Goal: Check status: Check status

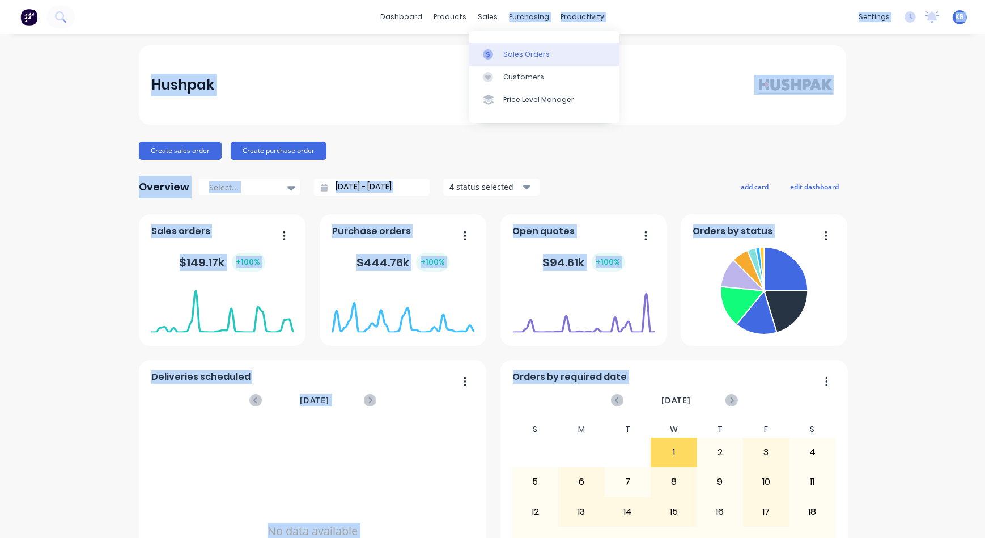
drag, startPoint x: 493, startPoint y: 19, endPoint x: 494, endPoint y: 62, distance: 43.6
click at [494, 62] on body "dashboard products sales purchasing productivity dashboard products Product Cat…" at bounding box center [492, 269] width 985 height 538
click at [494, 62] on link "Sales Orders" at bounding box center [544, 53] width 150 height 23
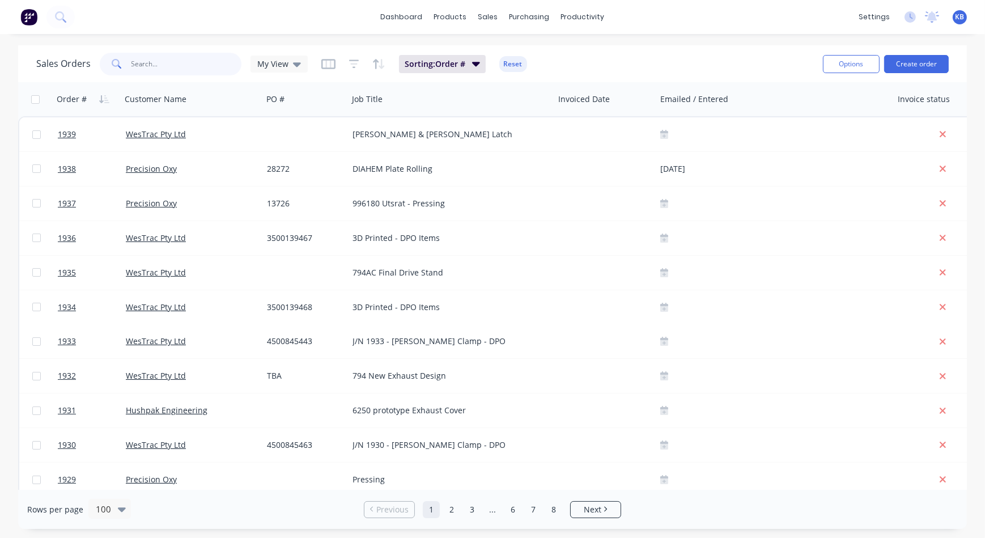
click at [139, 65] on input "text" at bounding box center [186, 64] width 110 height 23
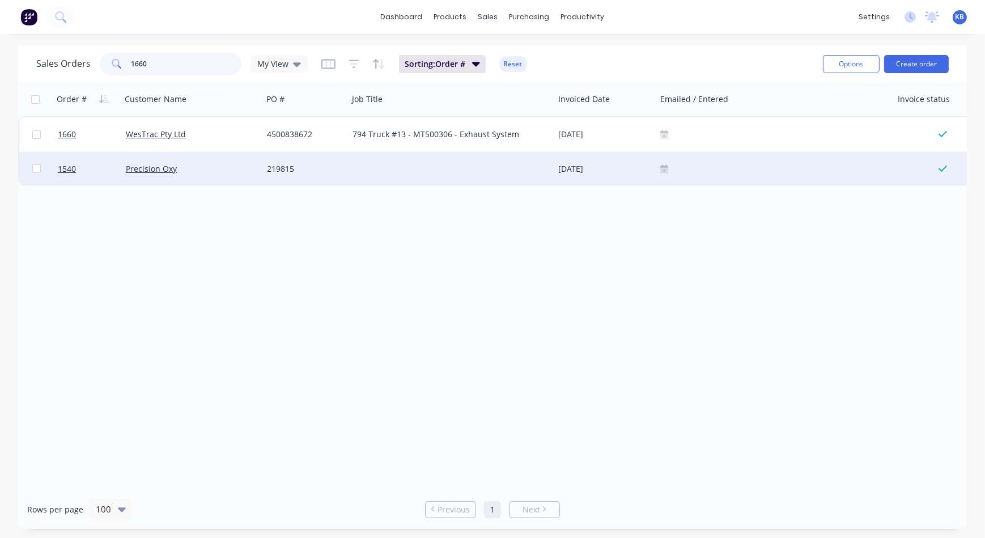
drag, startPoint x: 139, startPoint y: 65, endPoint x: 209, endPoint y: 155, distance: 114.2
click at [209, 155] on div "Sales Orders 1660 My View Sorting: Order # Reset Options Create order Order # C…" at bounding box center [492, 286] width 948 height 483
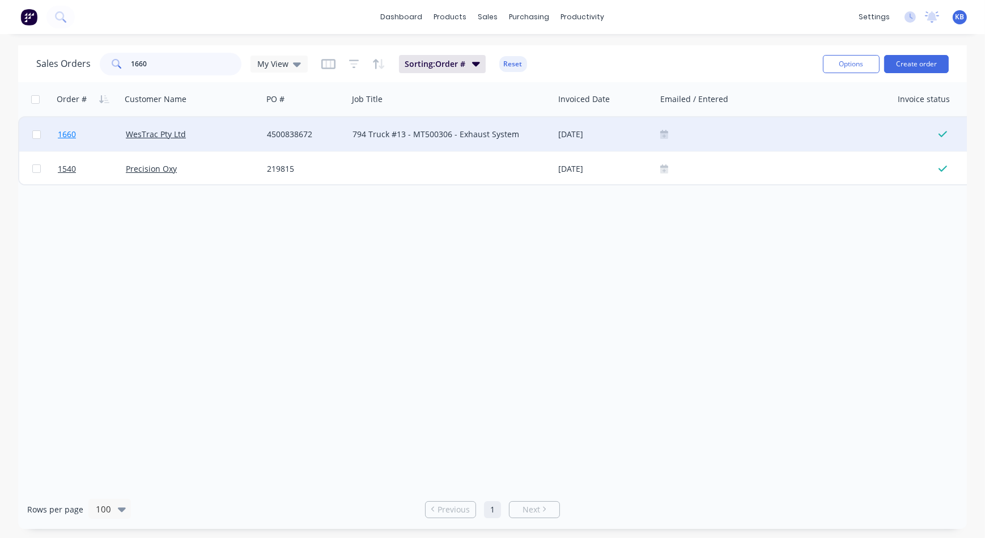
type input "1660"
click at [72, 140] on link "1660" at bounding box center [92, 134] width 68 height 34
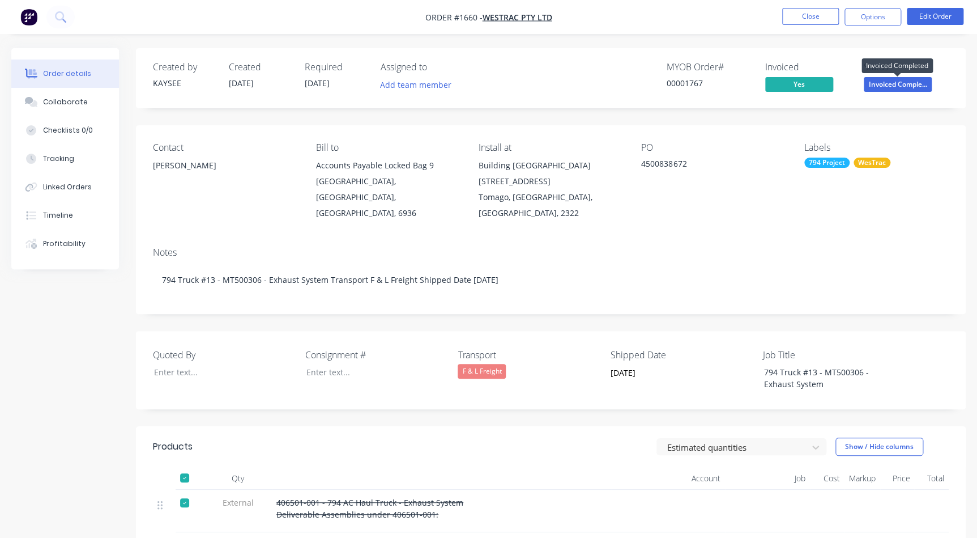
click at [876, 86] on span "Invoiced Comple..." at bounding box center [898, 84] width 68 height 14
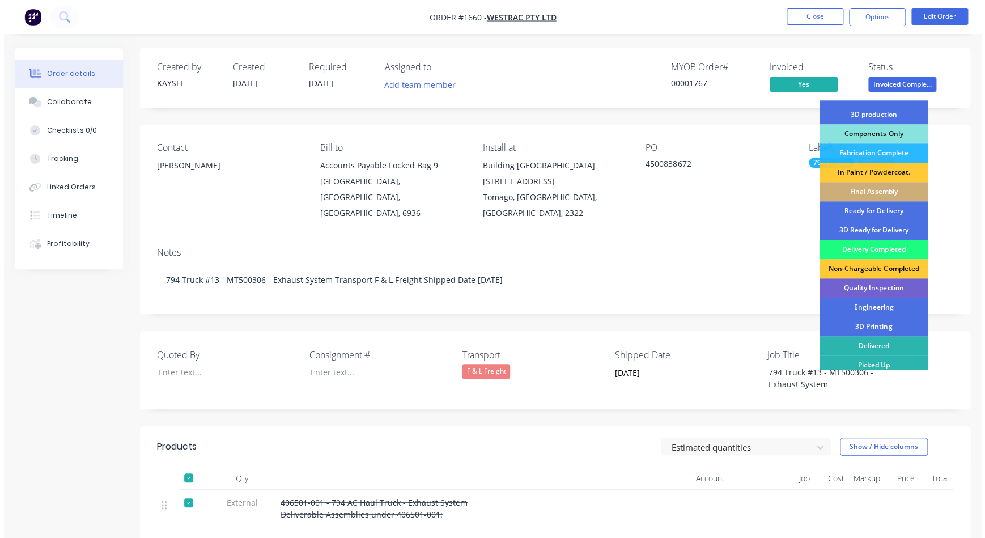
scroll to position [135, 0]
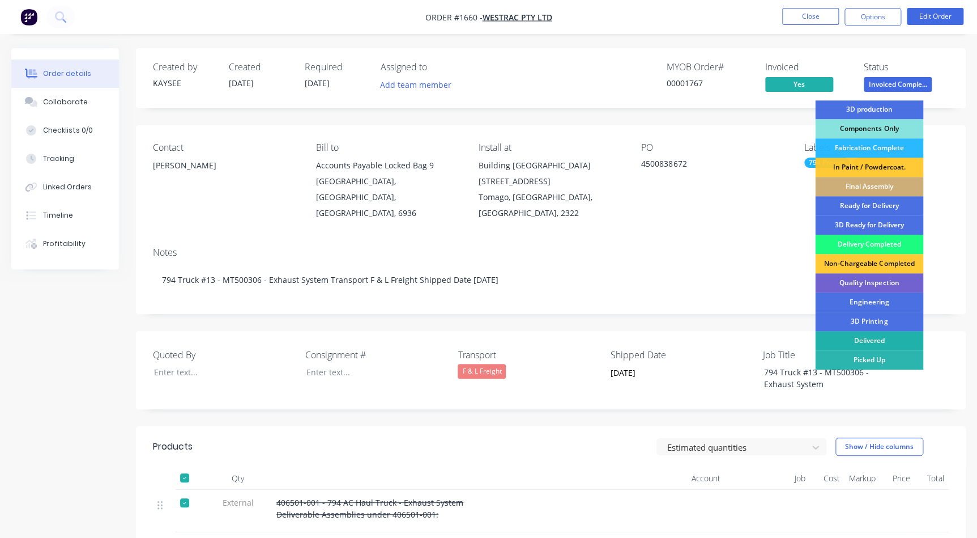
click at [877, 346] on div "Delivered" at bounding box center [869, 340] width 108 height 19
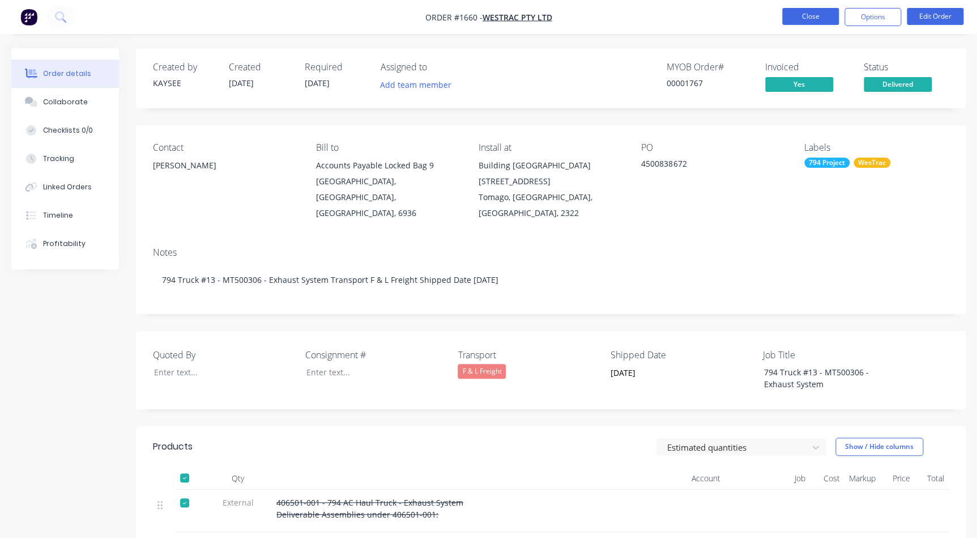
click at [817, 16] on button "Close" at bounding box center [810, 16] width 57 height 17
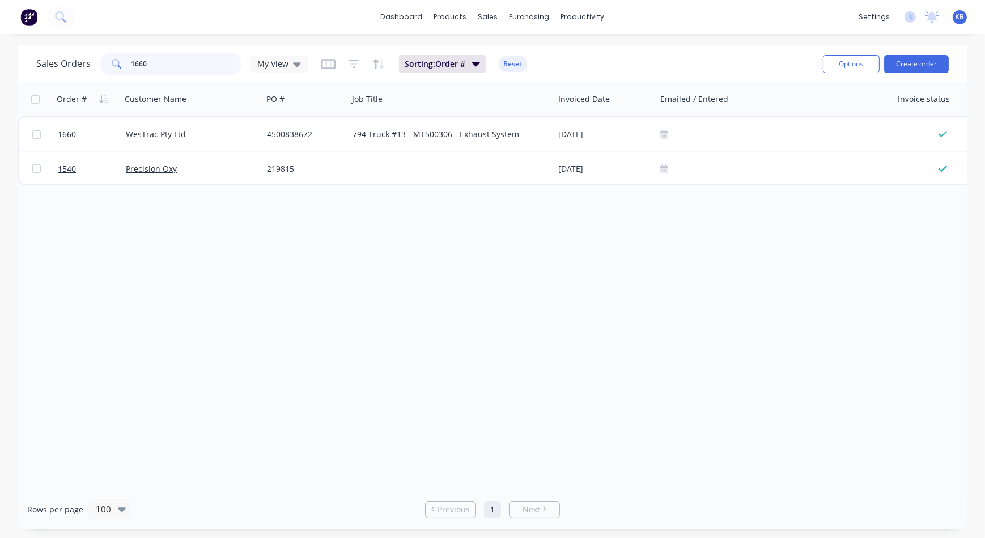
drag, startPoint x: 205, startPoint y: 63, endPoint x: -2, endPoint y: 235, distance: 269.2
click at [0, 235] on html "dashboard products sales purchasing productivity dashboard products Product Cat…" at bounding box center [492, 269] width 985 height 538
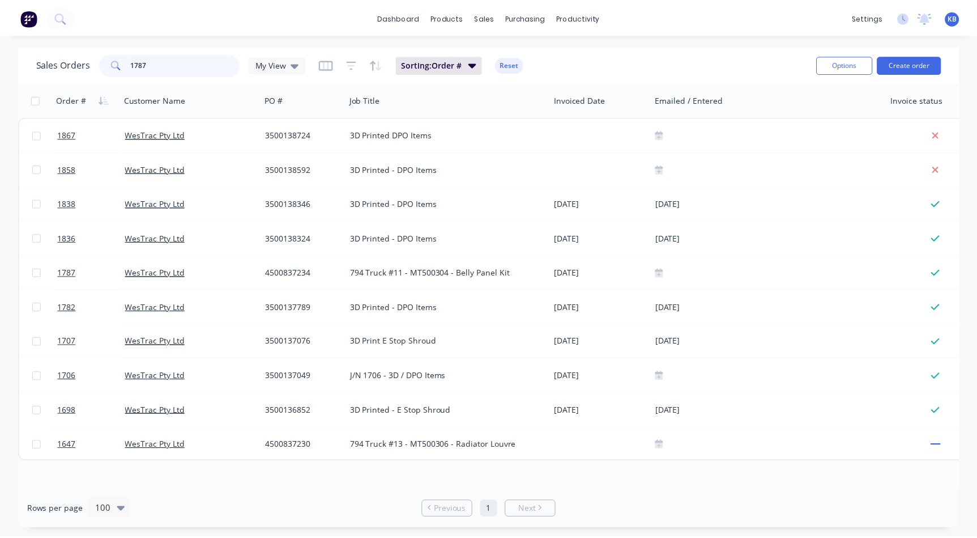
scroll to position [0, 549]
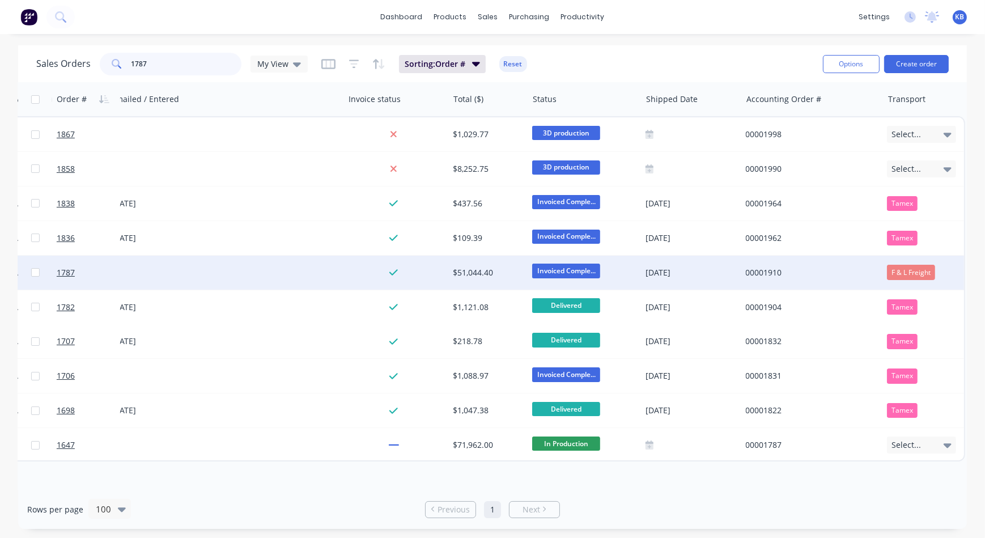
type input "1787"
click at [577, 268] on span "Invoiced Comple..." at bounding box center [566, 270] width 68 height 14
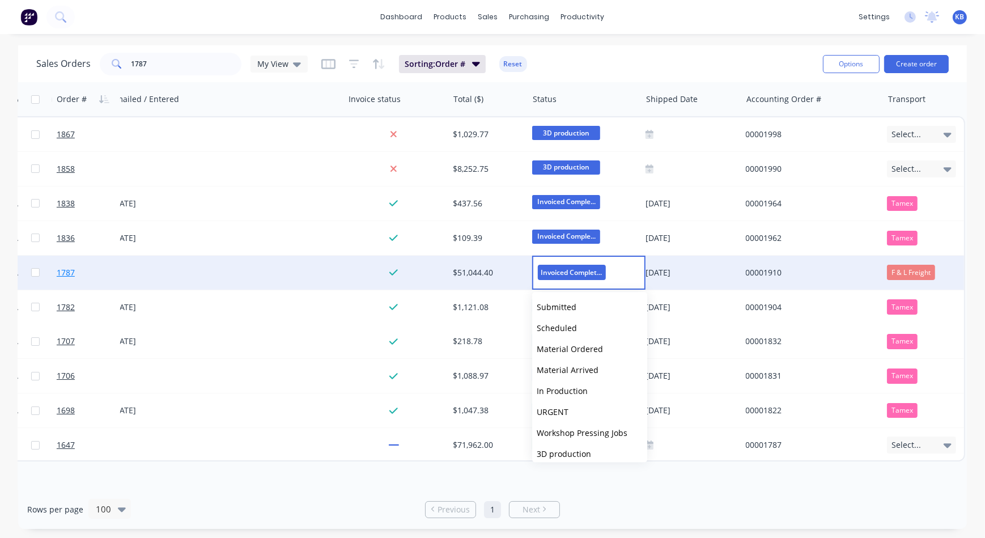
click at [59, 273] on span "1787" at bounding box center [66, 272] width 18 height 11
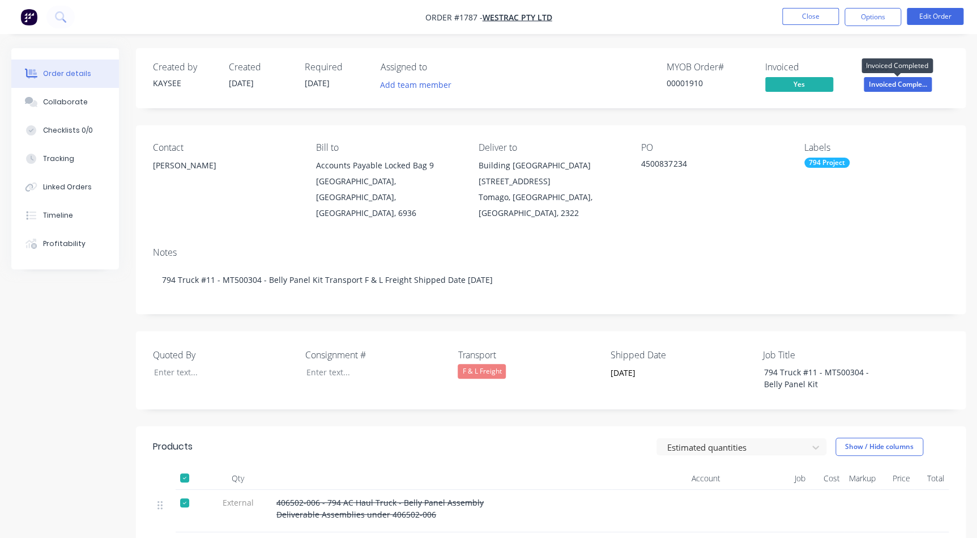
click at [901, 80] on span "Invoiced Comple..." at bounding box center [898, 84] width 68 height 14
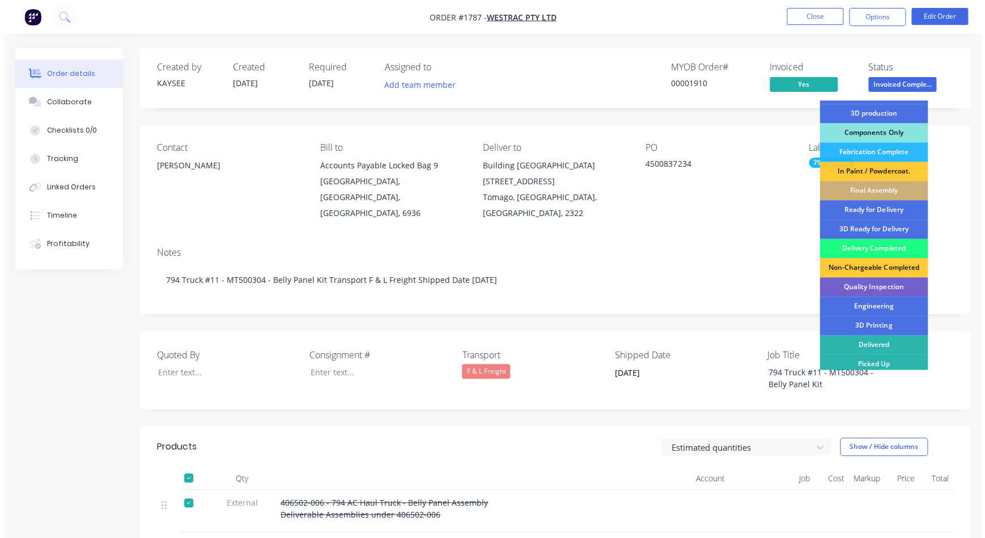
scroll to position [135, 0]
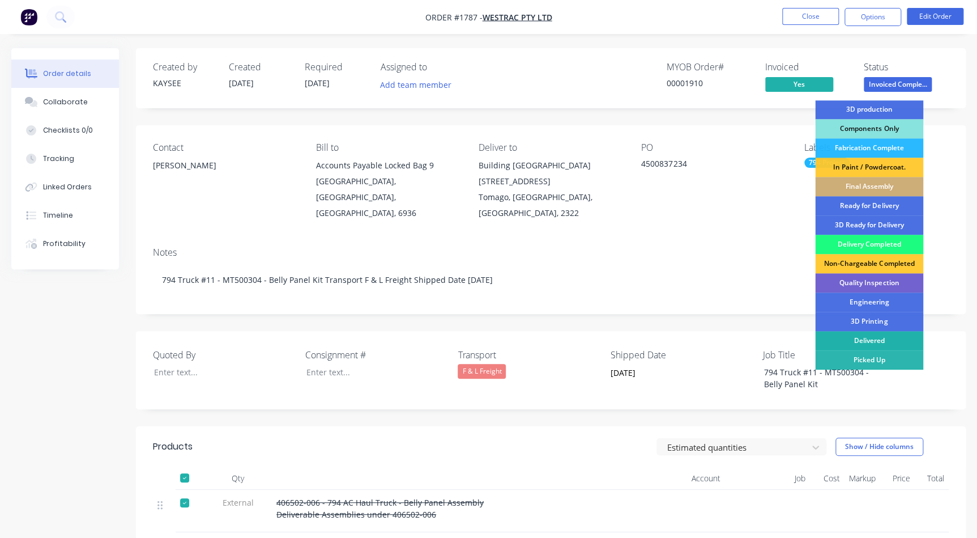
click at [894, 338] on div "Delivered" at bounding box center [869, 340] width 108 height 19
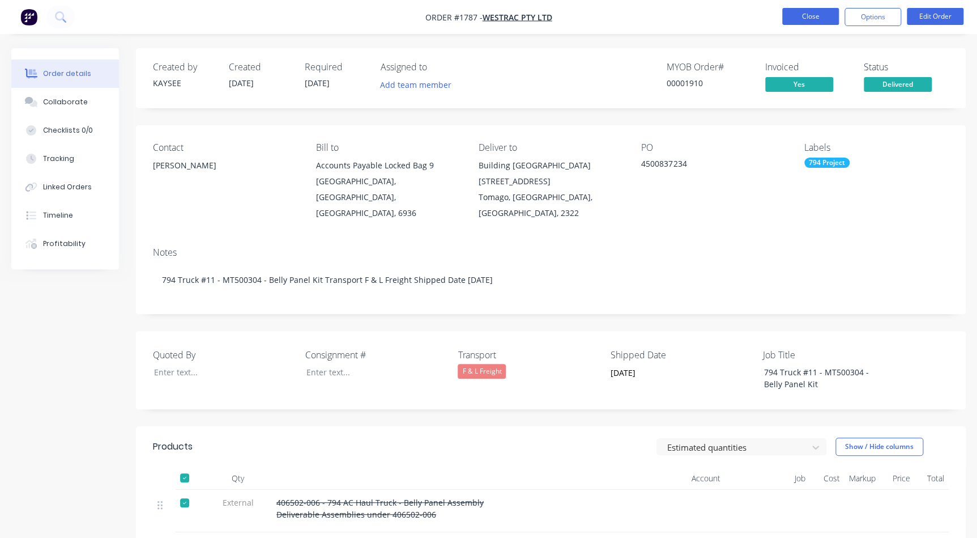
click at [816, 20] on button "Close" at bounding box center [810, 16] width 57 height 17
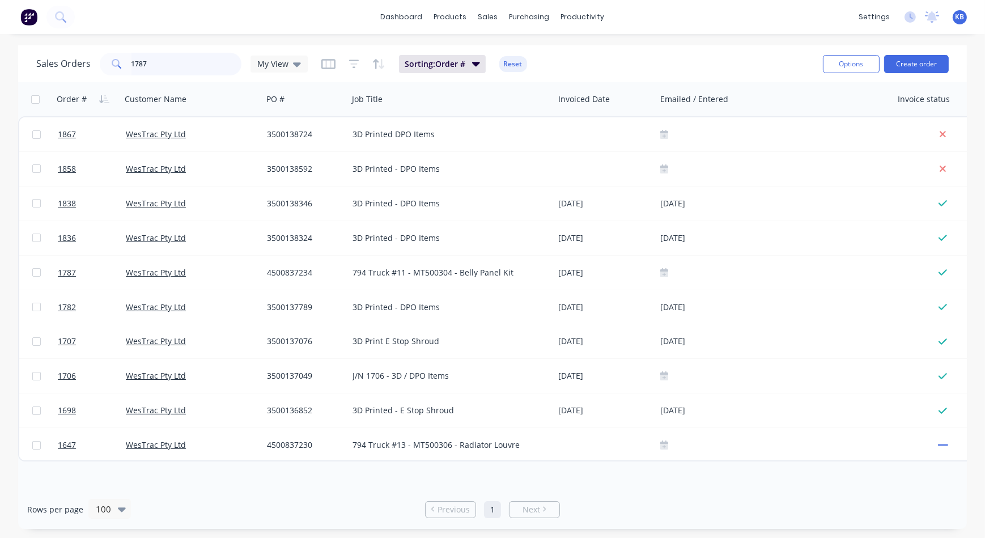
drag, startPoint x: 159, startPoint y: 63, endPoint x: 0, endPoint y: 124, distance: 169.8
click at [0, 124] on html "dashboard products sales purchasing productivity dashboard products Product Cat…" at bounding box center [492, 269] width 985 height 538
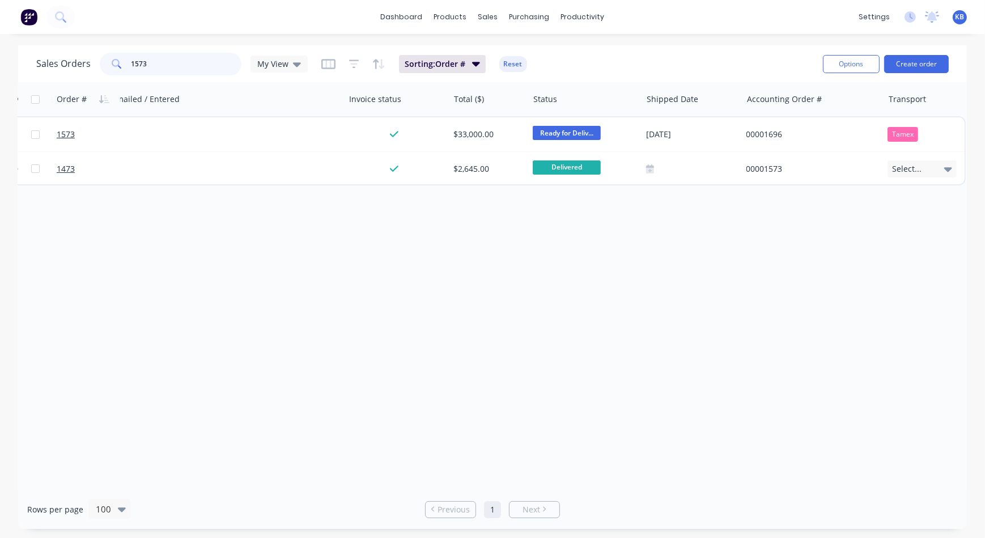
scroll to position [0, 549]
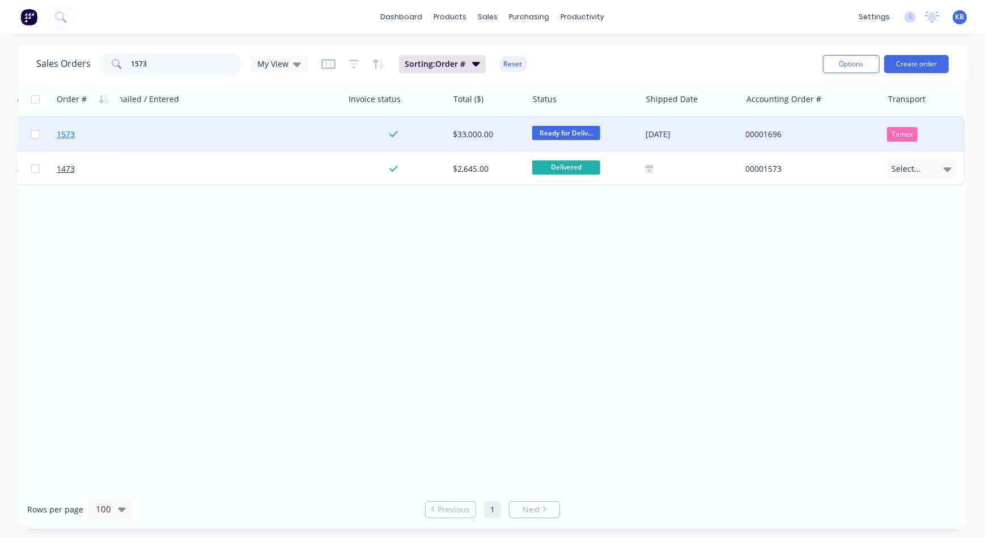
type input "1573"
click at [65, 142] on link "1573" at bounding box center [91, 134] width 68 height 34
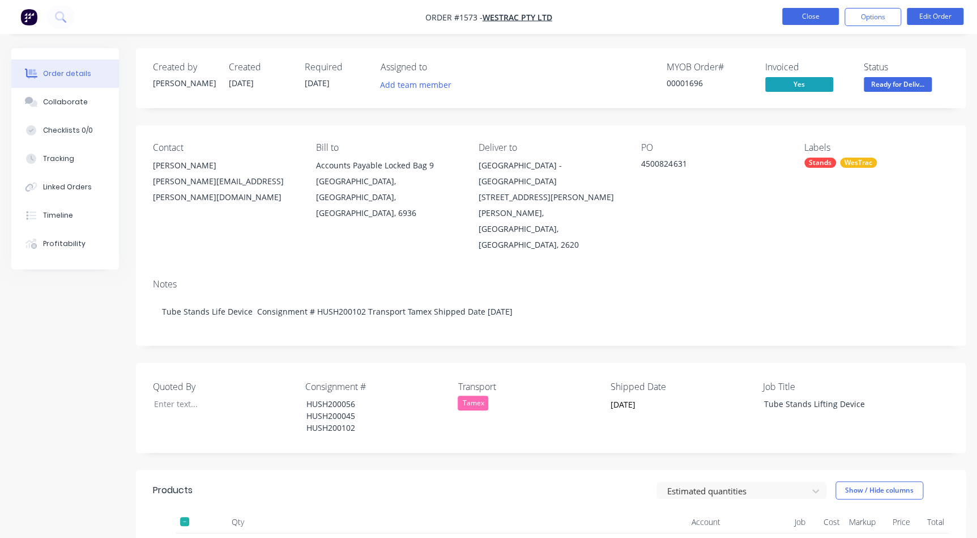
click at [814, 11] on button "Close" at bounding box center [810, 16] width 57 height 17
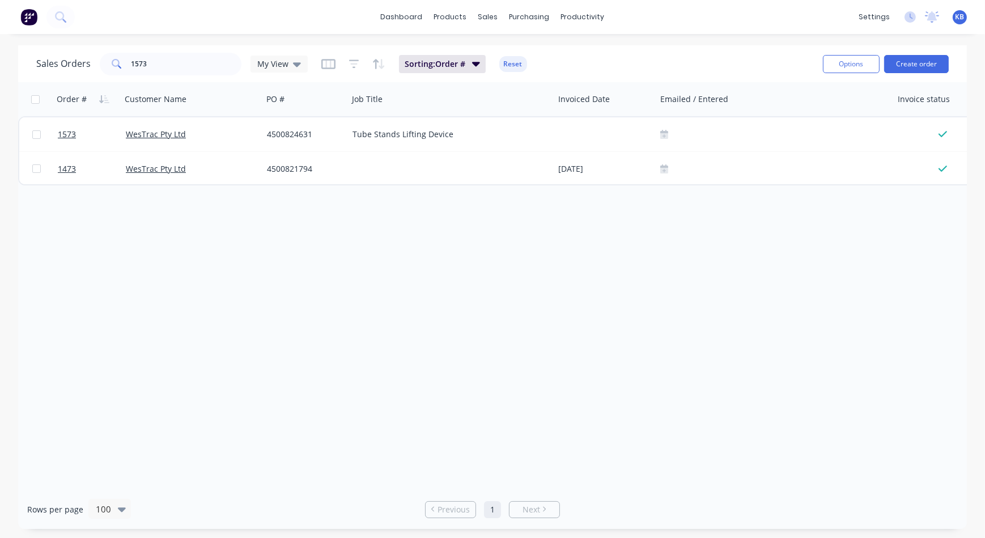
click at [202, 76] on div "Sales Orders 1573 My View Sorting: Order # Reset" at bounding box center [424, 64] width 777 height 28
drag, startPoint x: 190, startPoint y: 66, endPoint x: 40, endPoint y: 197, distance: 200.0
click at [40, 197] on div "Sales Orders 1573 My View Sorting: Order # Reset Options Create order Order # C…" at bounding box center [492, 286] width 948 height 483
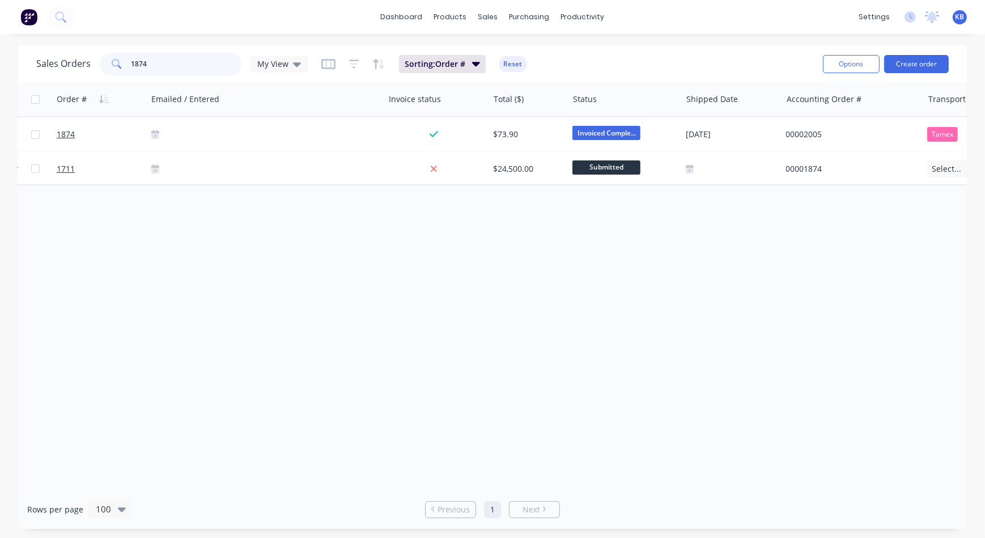
scroll to position [0, 549]
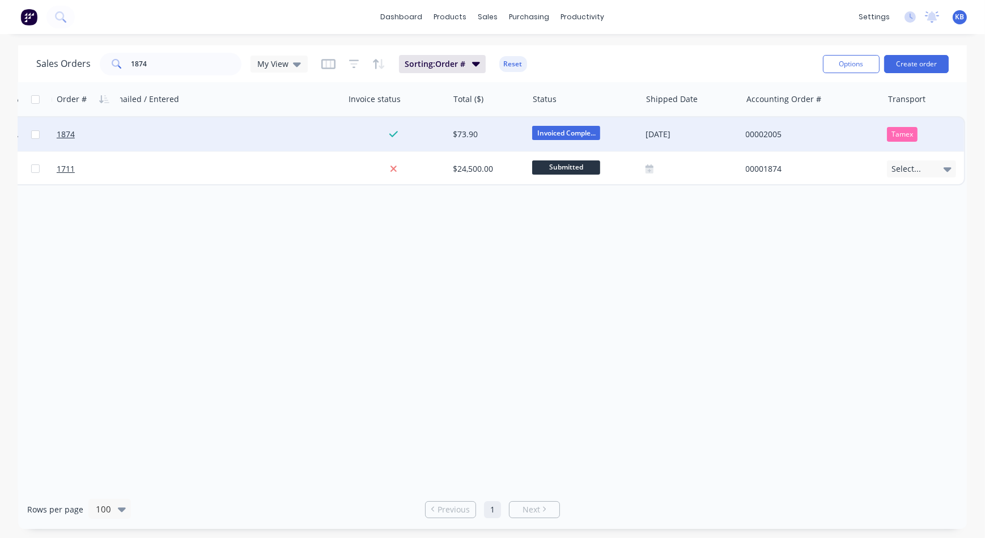
click at [584, 129] on span "Invoiced Comple..." at bounding box center [566, 133] width 68 height 14
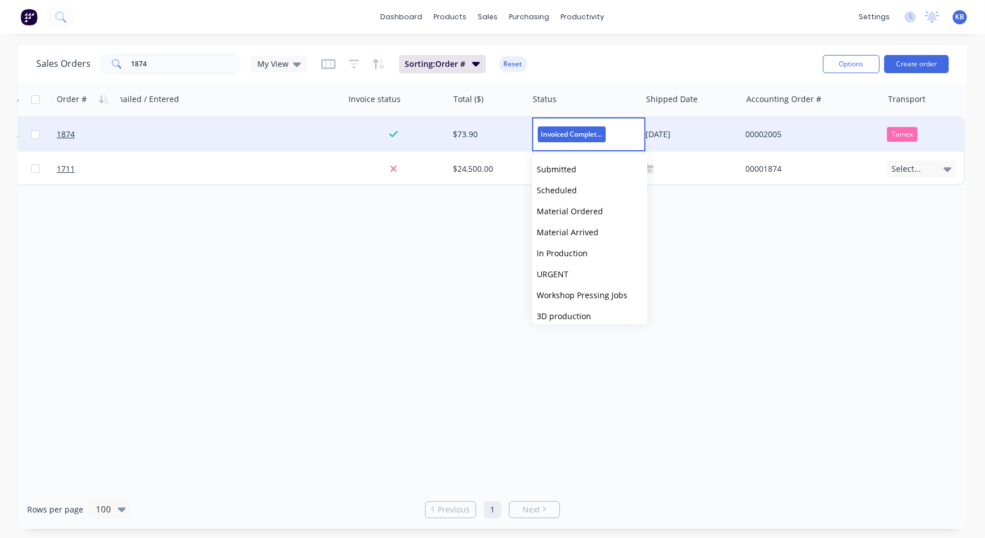
drag, startPoint x: 641, startPoint y: 194, endPoint x: 649, endPoint y: 198, distance: 8.9
click at [647, 198] on div "Submitted Scheduled Material Ordered Material Arrived In Production URGENT Work…" at bounding box center [589, 239] width 115 height 170
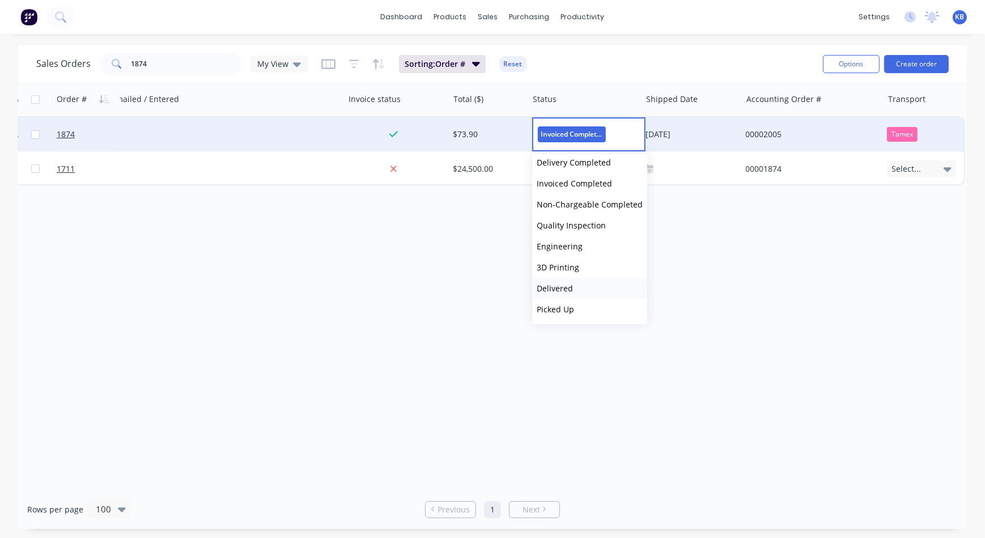
click at [619, 286] on button "Delivered" at bounding box center [589, 288] width 115 height 21
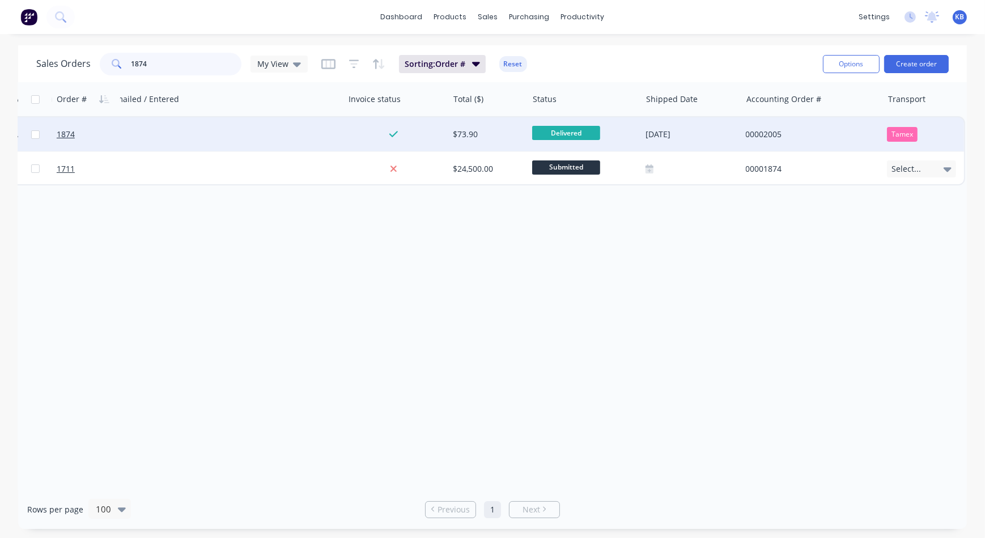
click at [165, 57] on input "1874" at bounding box center [186, 64] width 110 height 23
type input "1"
type input "1656"
click at [567, 139] on span "Ready for Deliv..." at bounding box center [566, 133] width 68 height 14
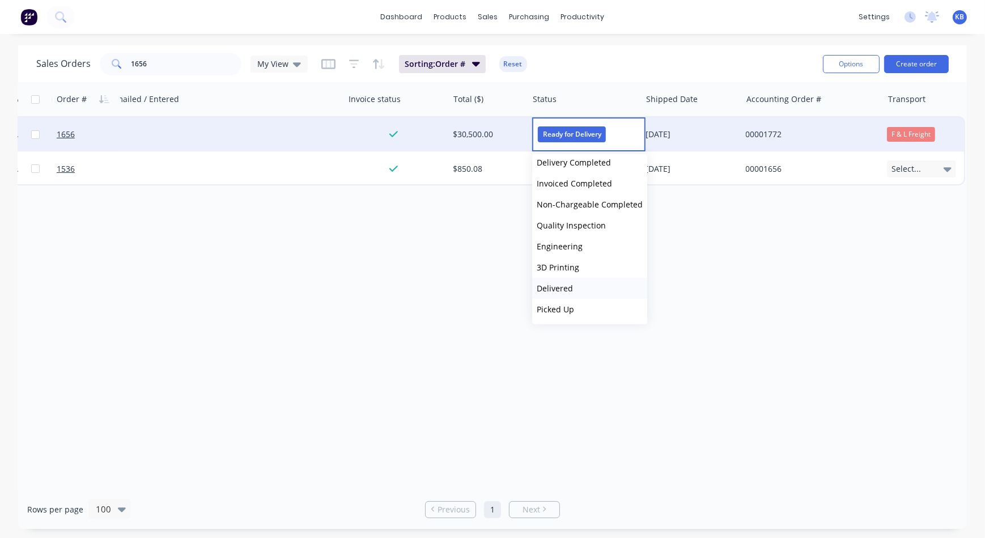
click at [573, 287] on button "Delivered" at bounding box center [589, 288] width 115 height 21
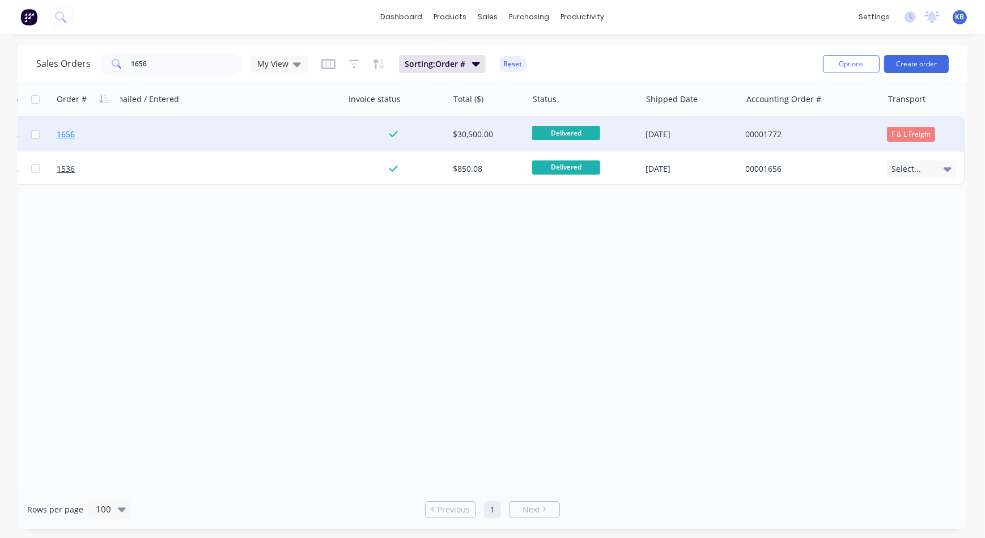
click at [65, 131] on span "1656" at bounding box center [66, 134] width 18 height 11
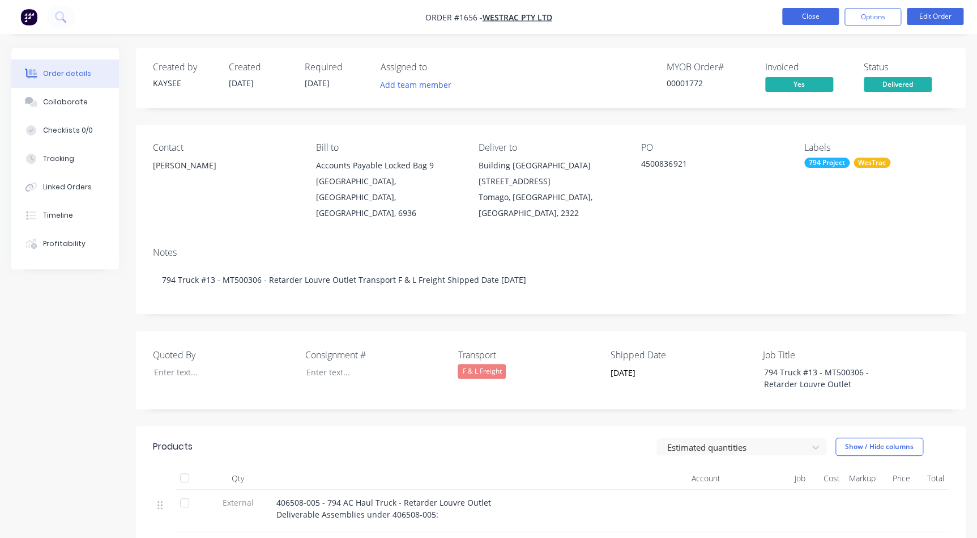
click at [822, 21] on button "Close" at bounding box center [810, 16] width 57 height 17
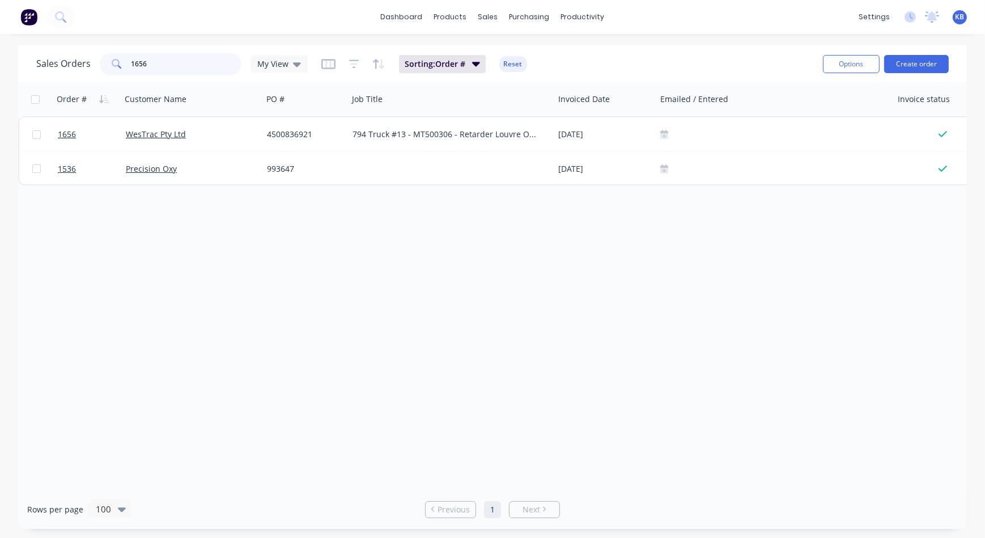
click at [181, 69] on input "1656" at bounding box center [186, 64] width 110 height 23
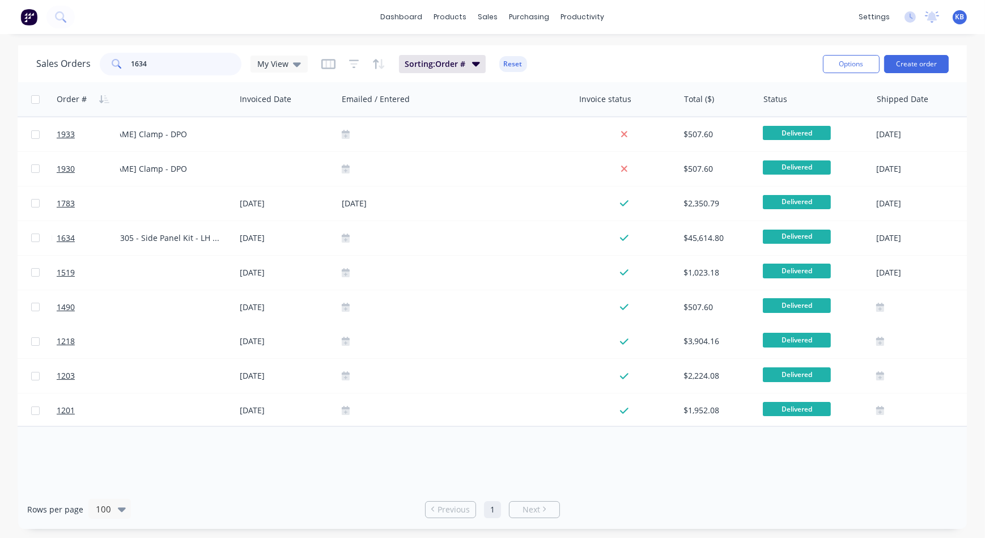
scroll to position [0, 317]
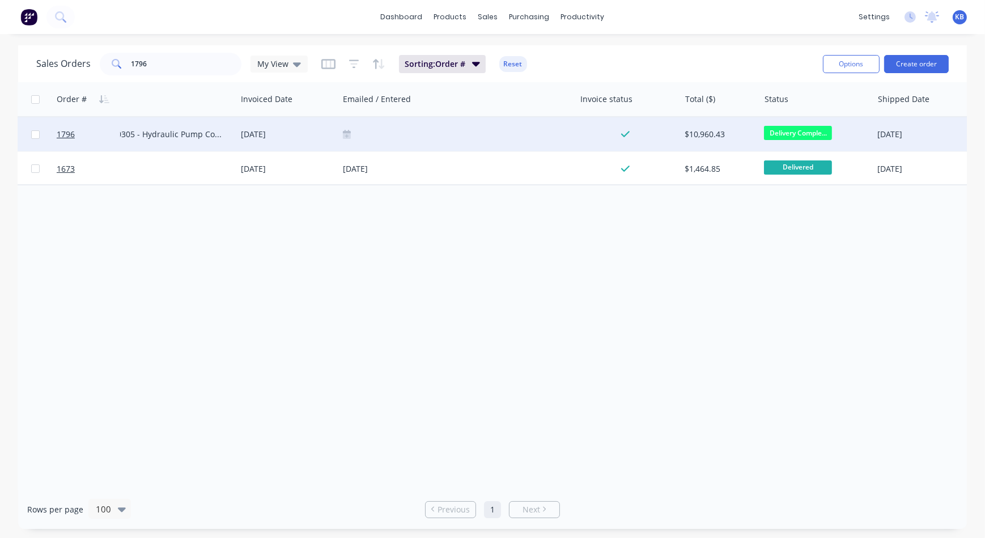
click at [819, 143] on div "Delivery Comple..." at bounding box center [815, 134] width 113 height 34
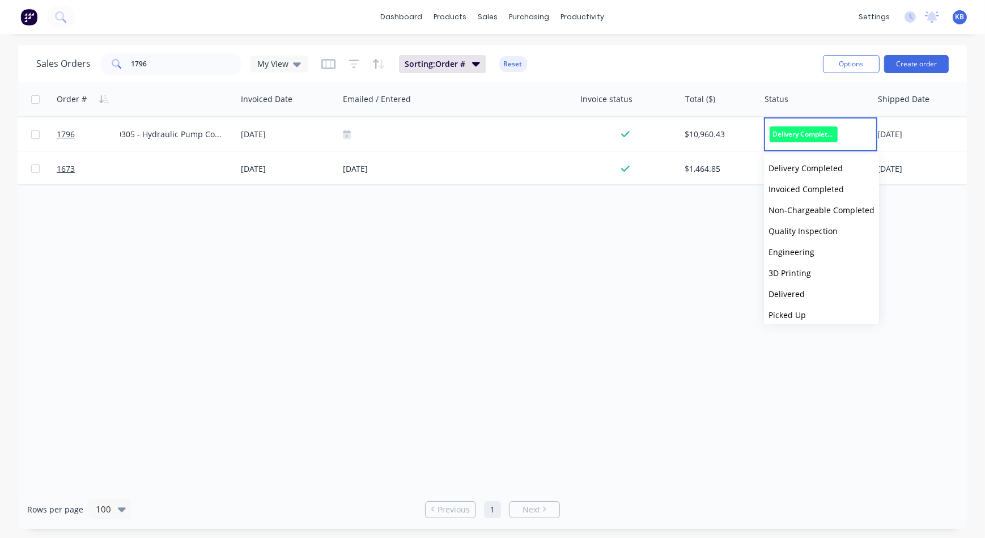
scroll to position [300, 0]
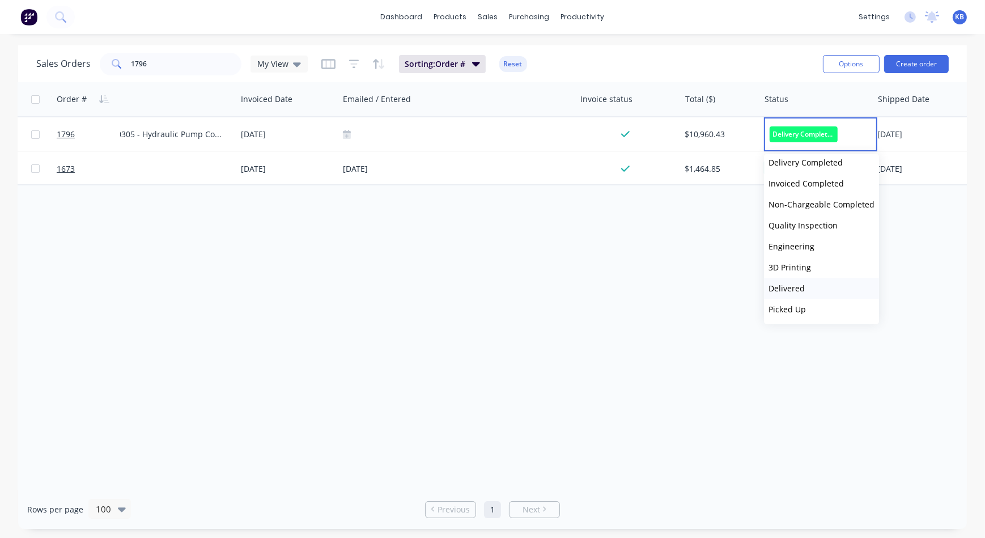
click at [827, 291] on button "Delivered" at bounding box center [821, 288] width 115 height 21
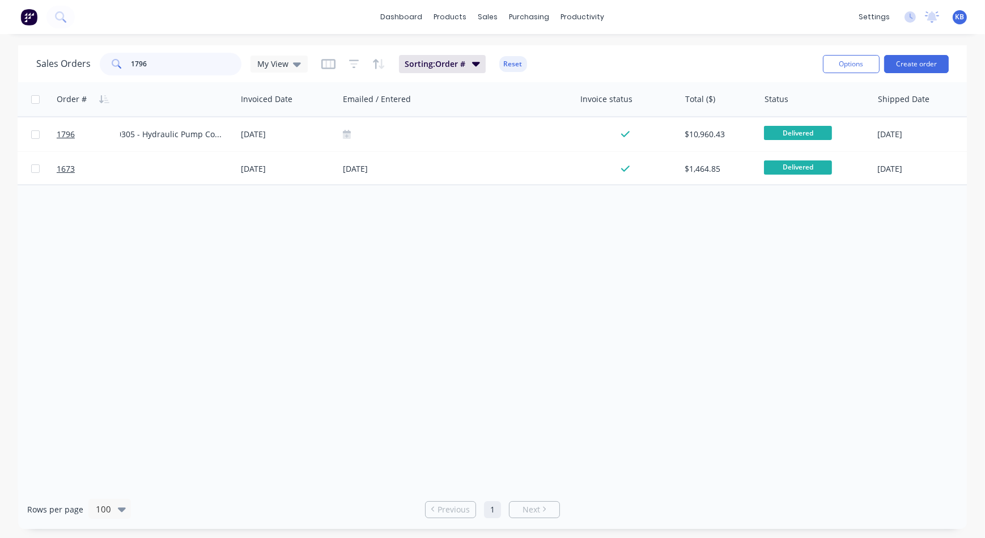
click at [173, 61] on input "1796" at bounding box center [186, 64] width 110 height 23
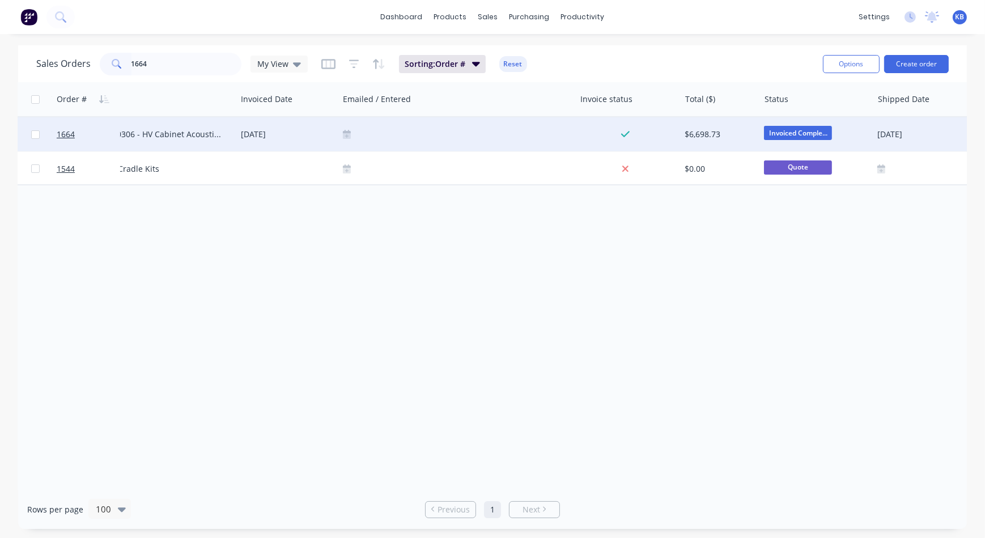
click at [768, 136] on span "Invoiced Comple..." at bounding box center [798, 133] width 68 height 14
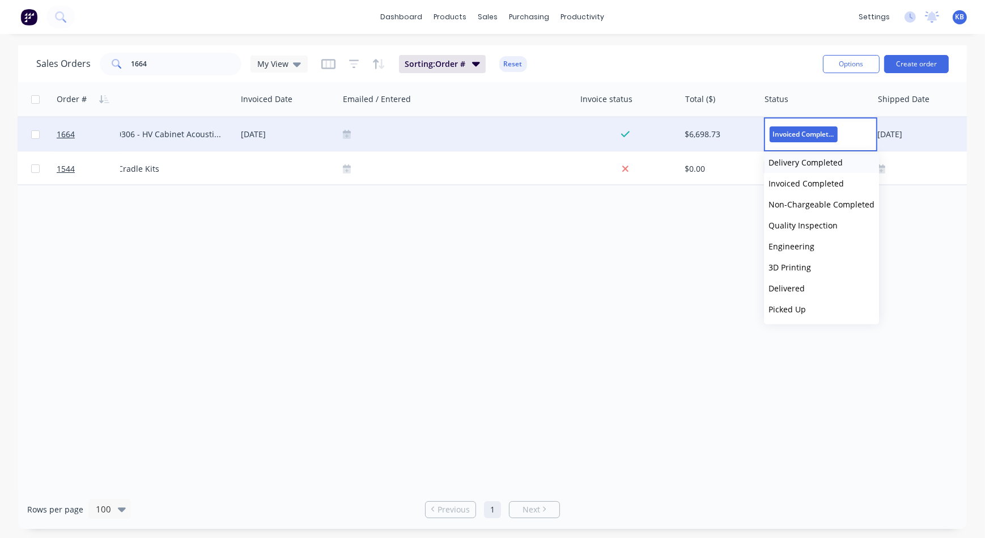
click at [847, 161] on button "Delivery Completed" at bounding box center [821, 162] width 115 height 21
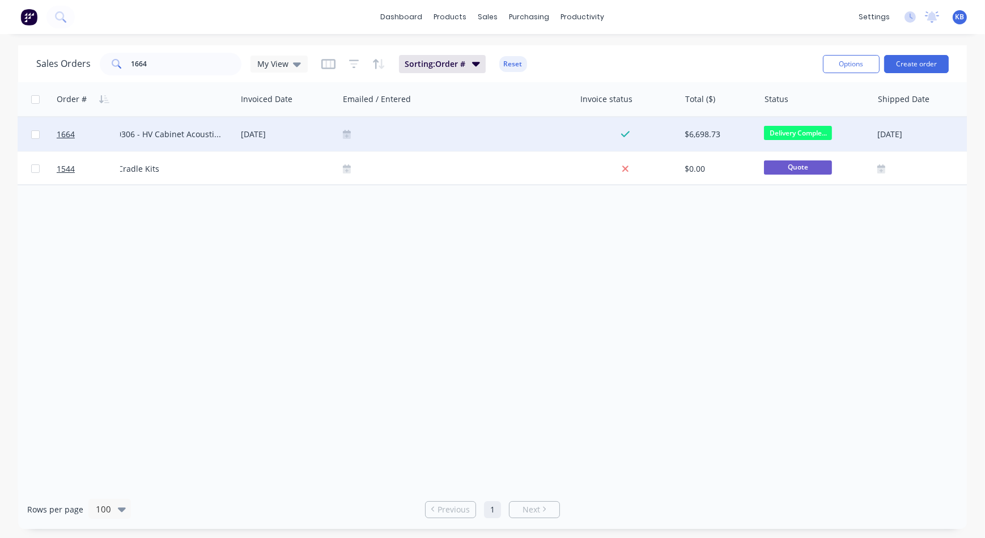
click at [822, 132] on span "Delivery Comple..." at bounding box center [798, 133] width 68 height 14
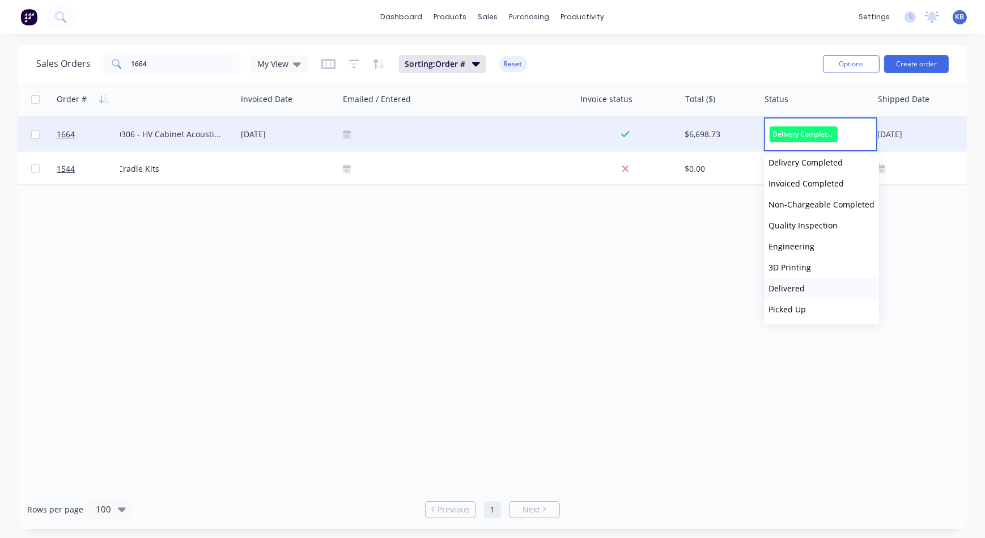
click at [818, 288] on button "Delivered" at bounding box center [821, 288] width 115 height 21
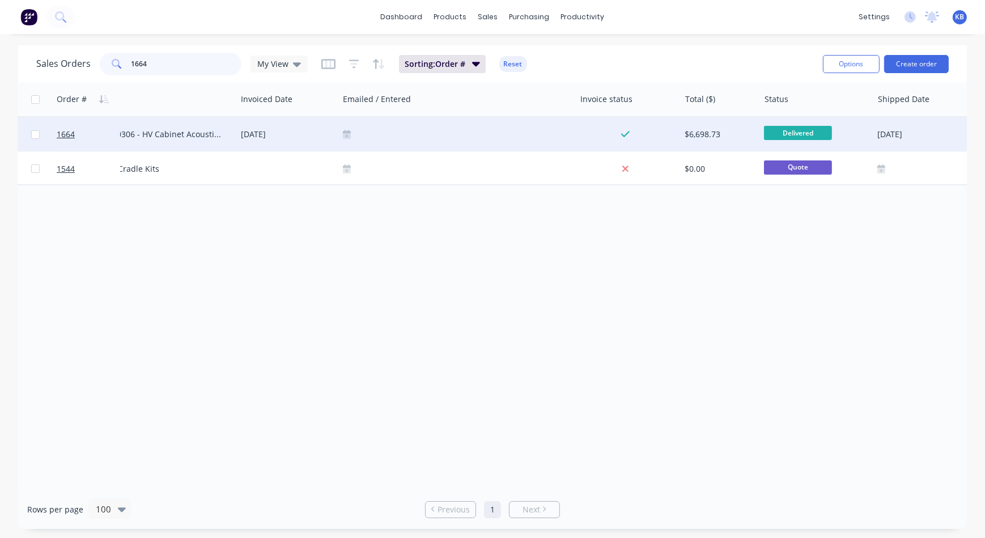
click at [186, 62] on input "1664" at bounding box center [186, 64] width 110 height 23
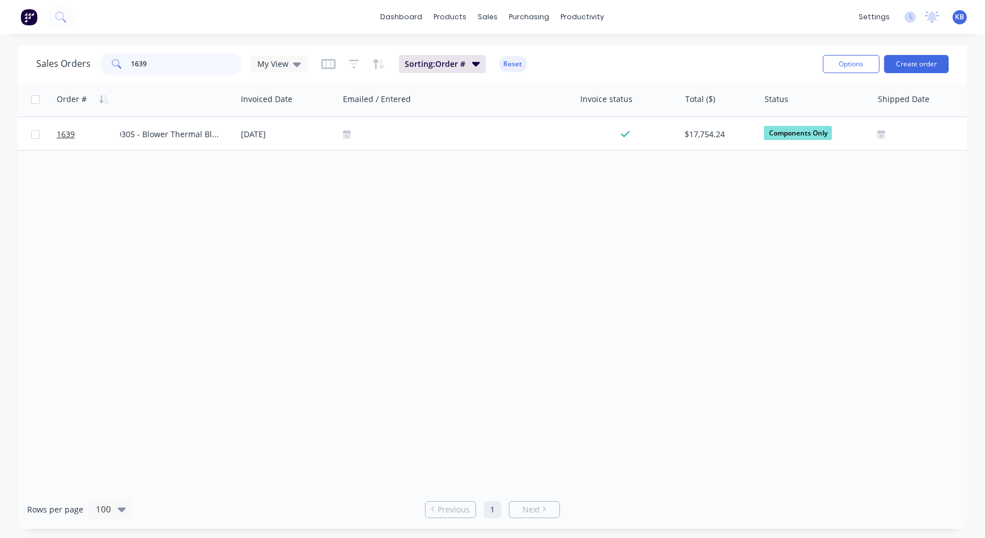
type input "1639"
drag, startPoint x: 414, startPoint y: 480, endPoint x: 339, endPoint y: 474, distance: 75.6
click at [339, 474] on div "Order # Customer Name PO # Job Title Invoiced Date Emailed / Entered Invoice st…" at bounding box center [492, 285] width 948 height 407
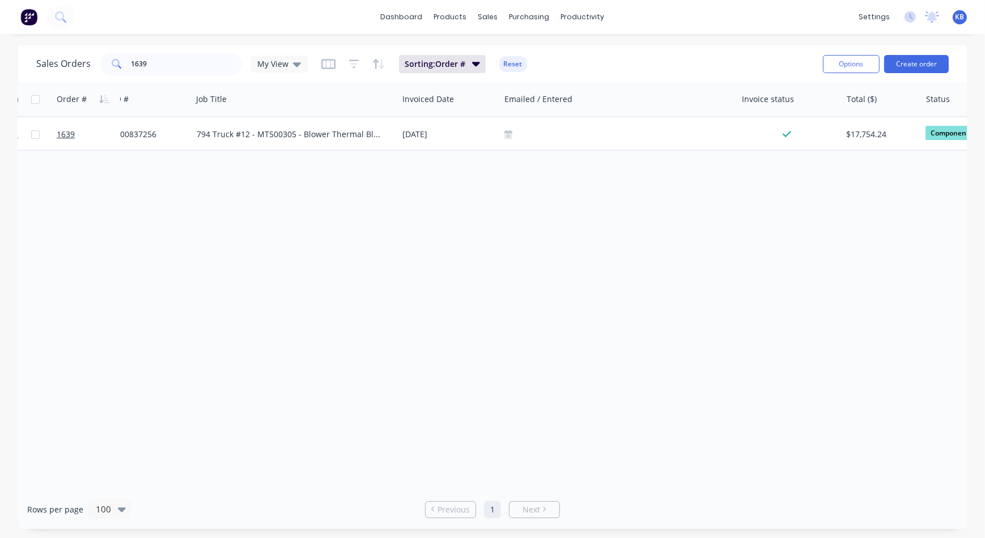
scroll to position [0, 153]
